Goal: Obtain resource: Download file/media

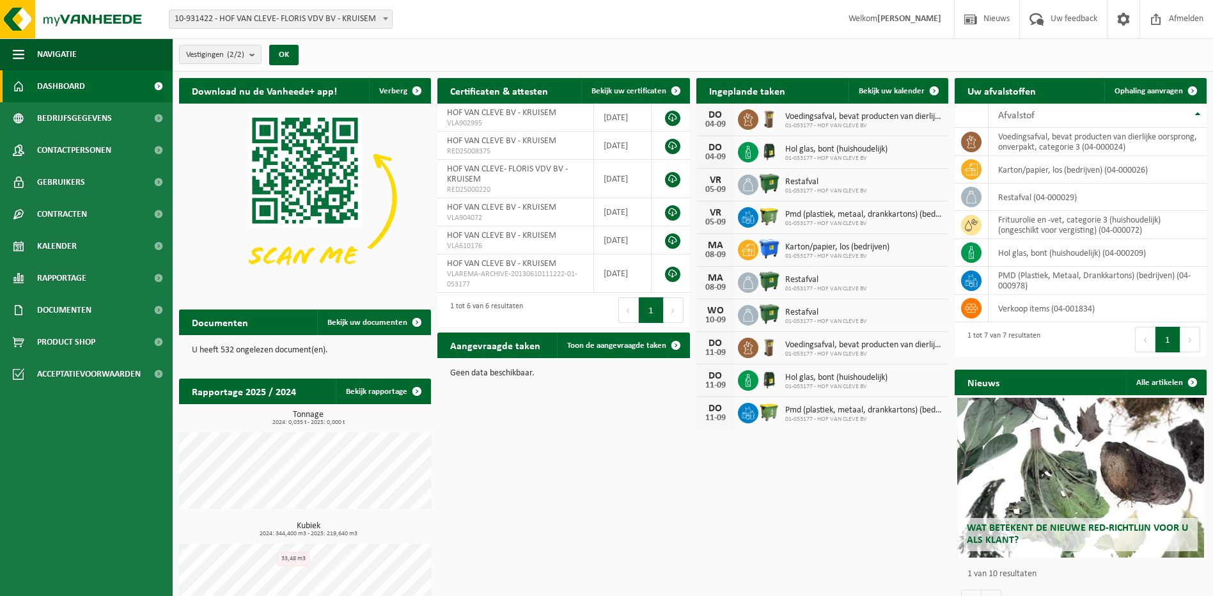
click at [709, 522] on div "Download nu de Vanheede+ app! Verberg Certificaten & attesten Bekijk uw certifi…" at bounding box center [693, 352] width 1034 height 561
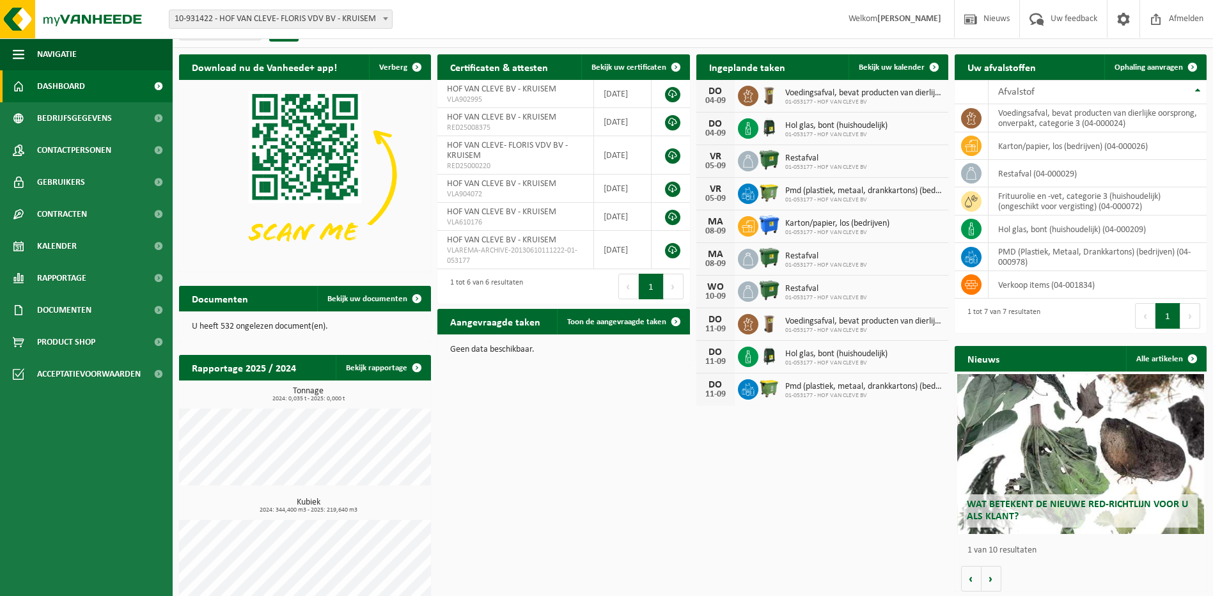
scroll to position [36, 0]
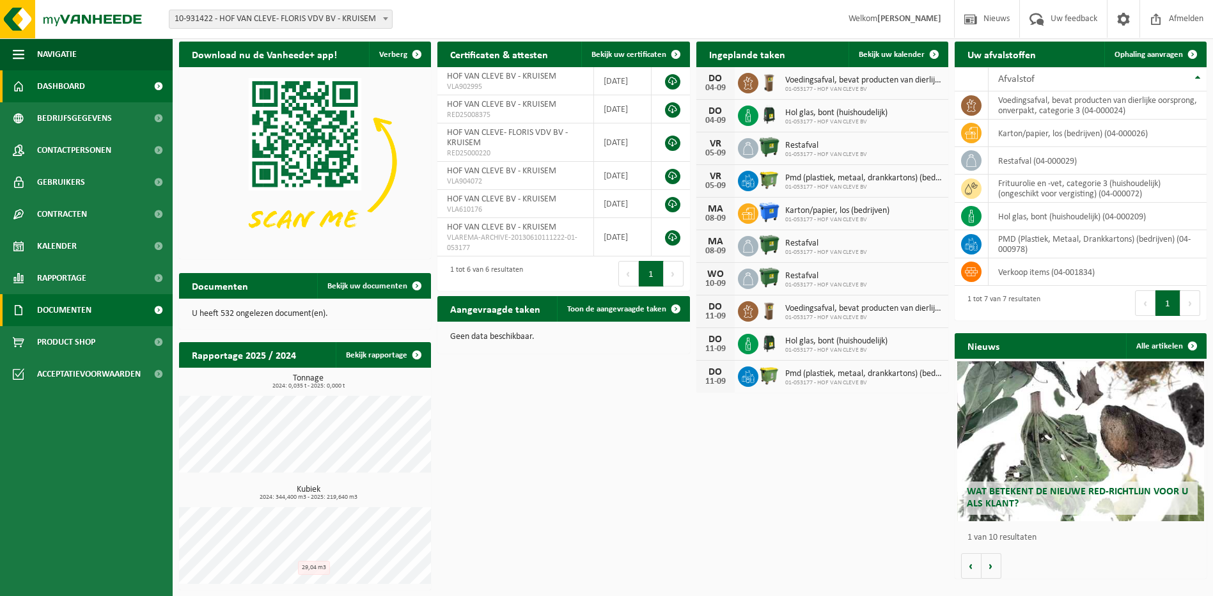
click at [78, 313] on span "Documenten" at bounding box center [64, 310] width 54 height 32
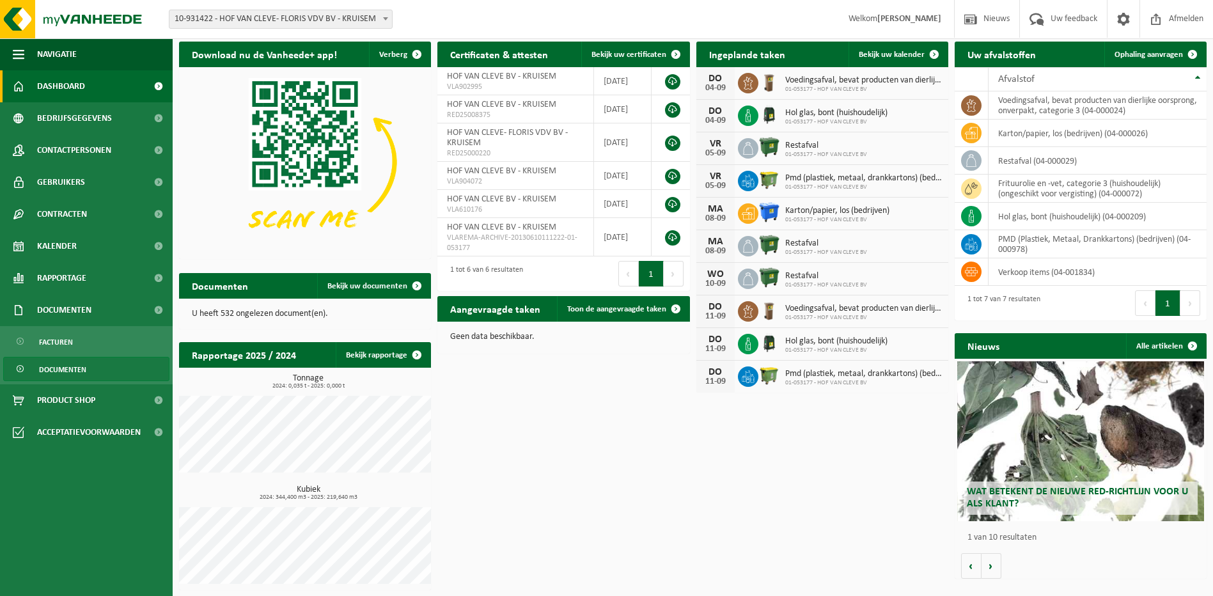
click at [70, 370] on span "Documenten" at bounding box center [62, 369] width 47 height 24
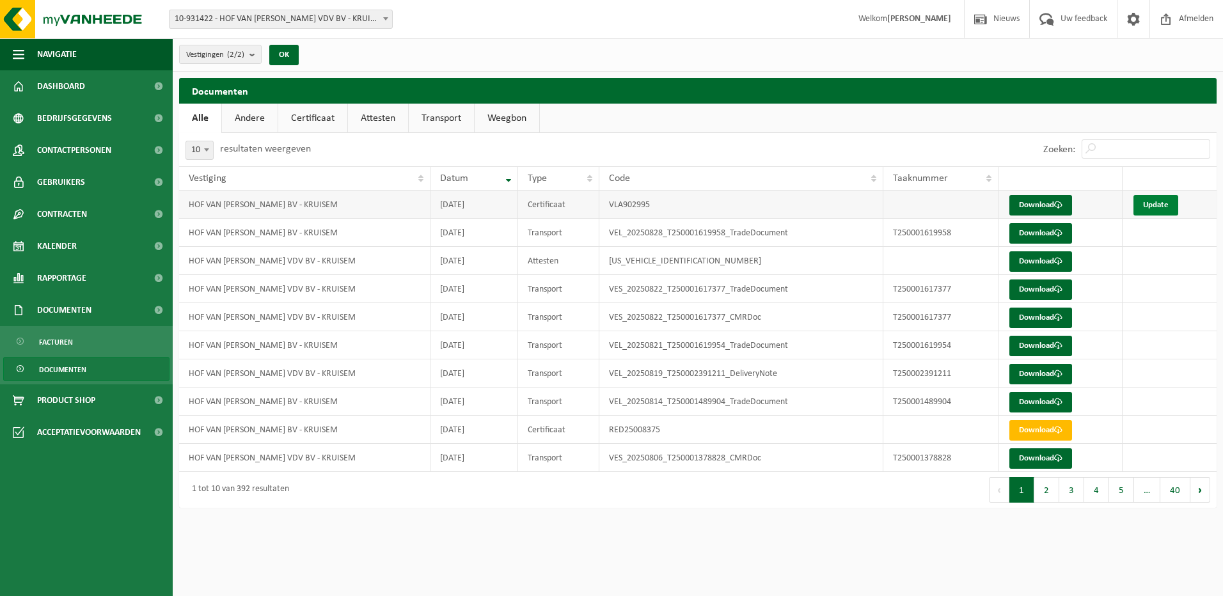
click at [1158, 205] on link "Update" at bounding box center [1155, 205] width 45 height 20
click at [1058, 205] on span at bounding box center [1058, 205] width 8 height 8
click at [260, 118] on link "Andere" at bounding box center [250, 118] width 56 height 29
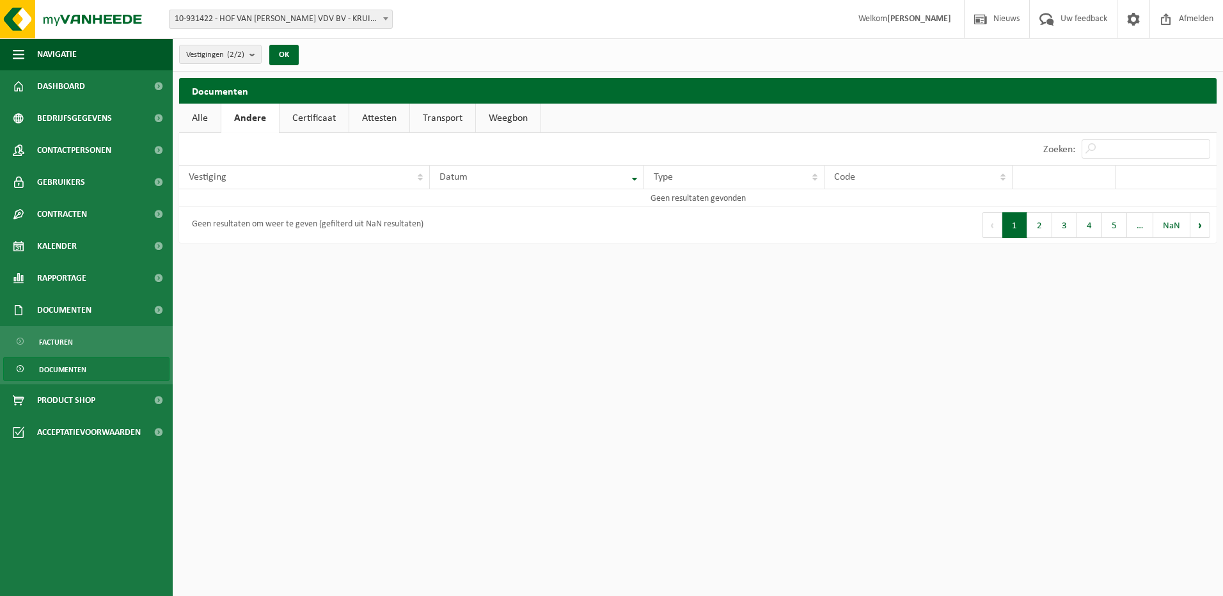
click at [307, 118] on link "Certificaat" at bounding box center [313, 118] width 69 height 29
click at [371, 118] on link "Attesten" at bounding box center [378, 118] width 60 height 29
click at [339, 118] on link "Certificaat" at bounding box center [312, 118] width 69 height 29
